Goal: Task Accomplishment & Management: Manage account settings

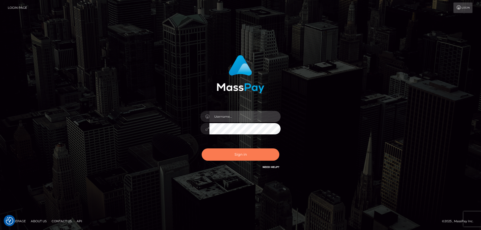
type input "emmy.navach"
click at [243, 153] on button "Sign in" at bounding box center [241, 154] width 78 height 12
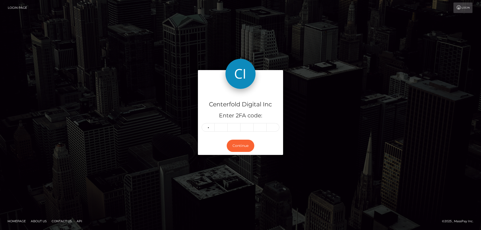
type input "0"
type input "2"
type input "5"
type input "4"
type input "5"
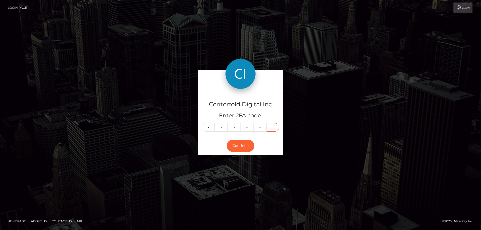
type input "4"
